Goal: Information Seeking & Learning: Compare options

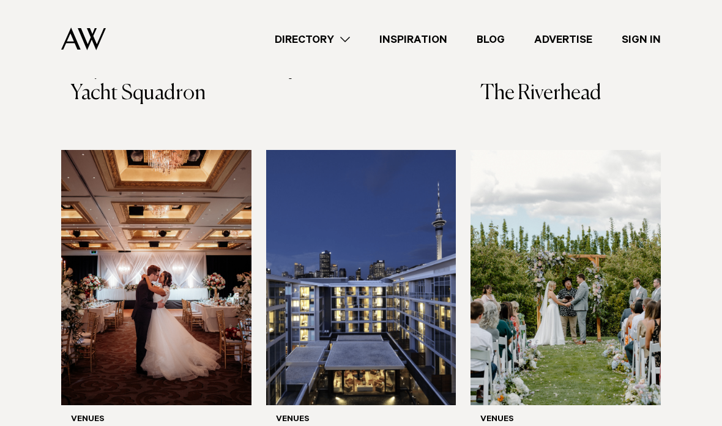
scroll to position [737, 0]
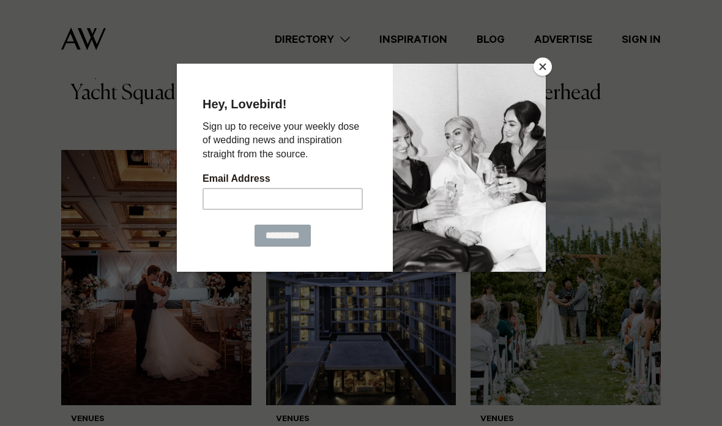
click at [544, 71] on button "Close" at bounding box center [542, 66] width 18 height 18
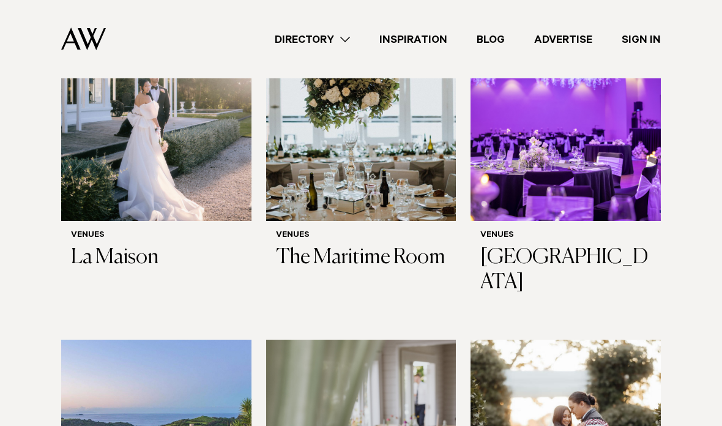
scroll to position [4509, 0]
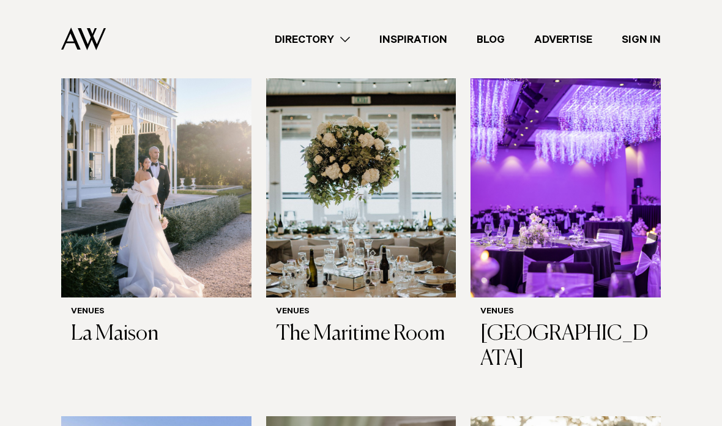
scroll to position [4433, 0]
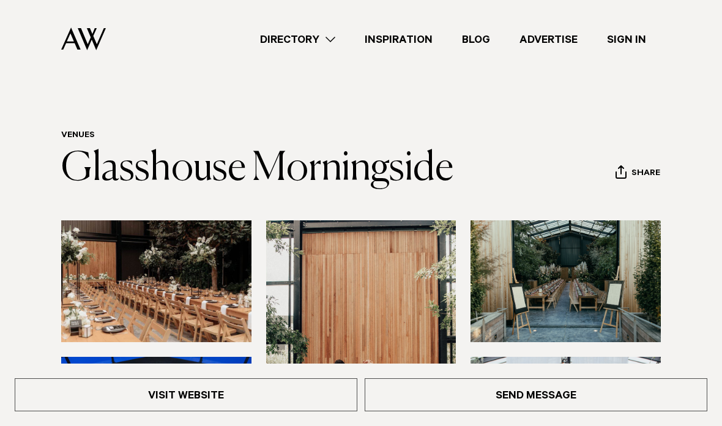
click at [294, 394] on link "Visit Website" at bounding box center [186, 394] width 342 height 33
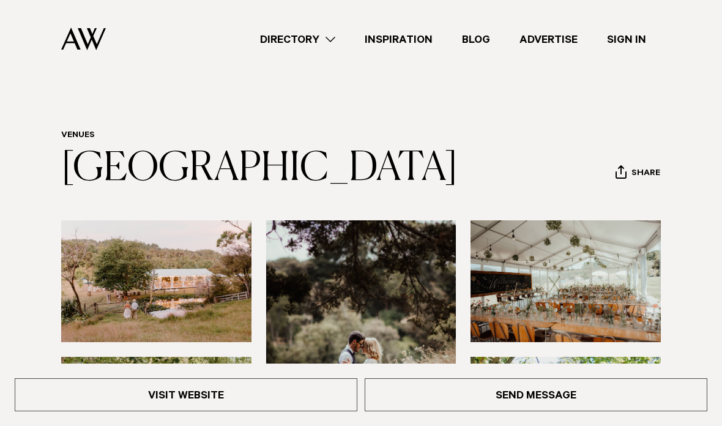
click at [276, 387] on link "Visit Website" at bounding box center [186, 394] width 342 height 33
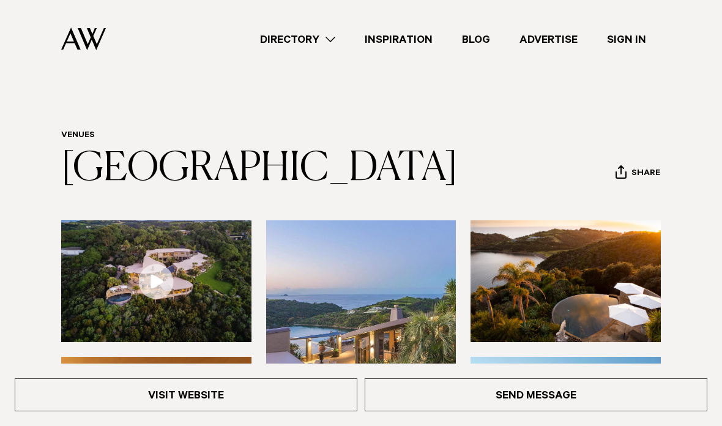
click at [316, 389] on link "Visit Website" at bounding box center [186, 394] width 342 height 33
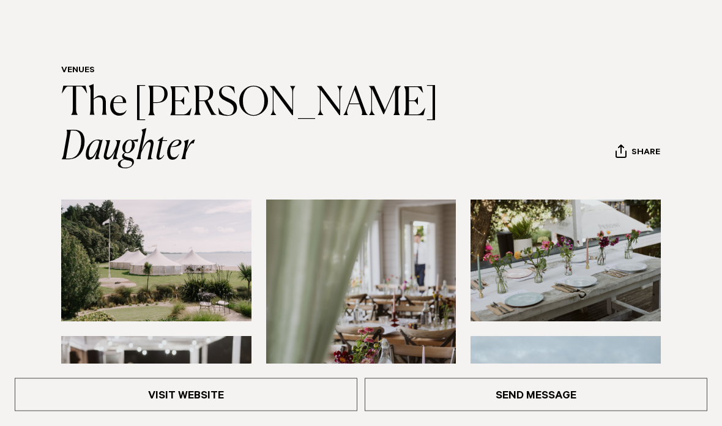
scroll to position [66, 0]
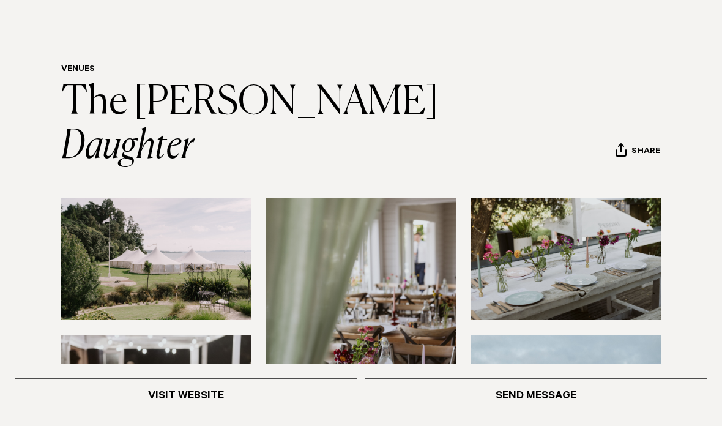
click at [313, 411] on link "Visit Website" at bounding box center [186, 394] width 342 height 33
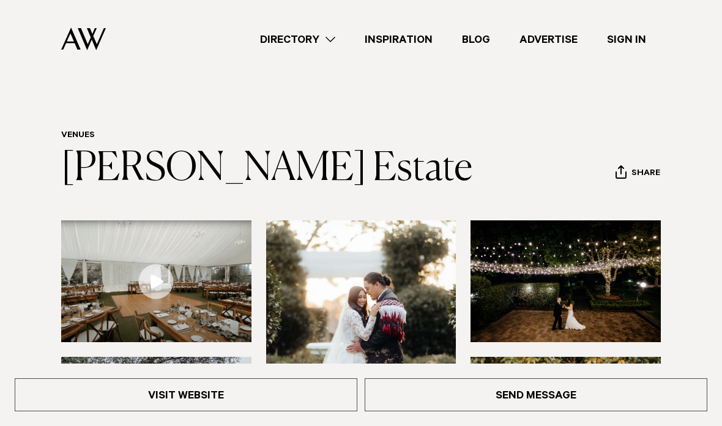
click at [297, 397] on link "Visit Website" at bounding box center [186, 394] width 342 height 33
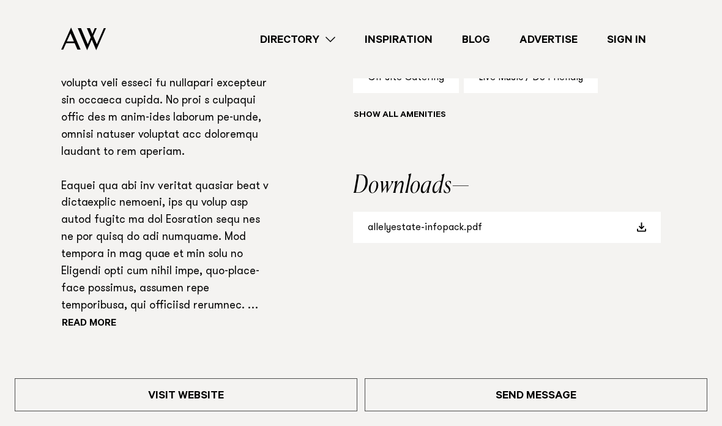
scroll to position [832, 0]
